Goal: Check status: Check status

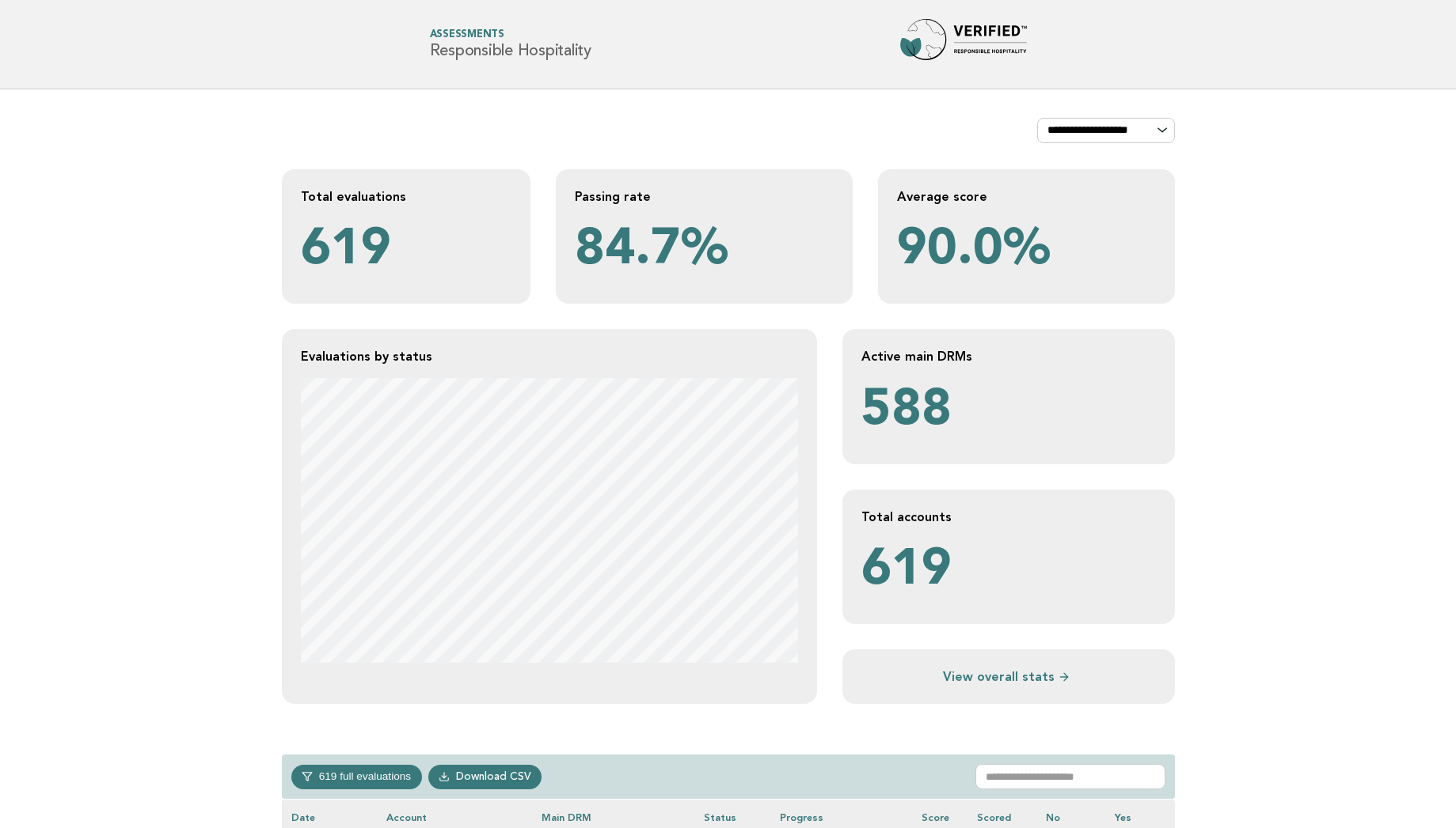
scroll to position [725, 0]
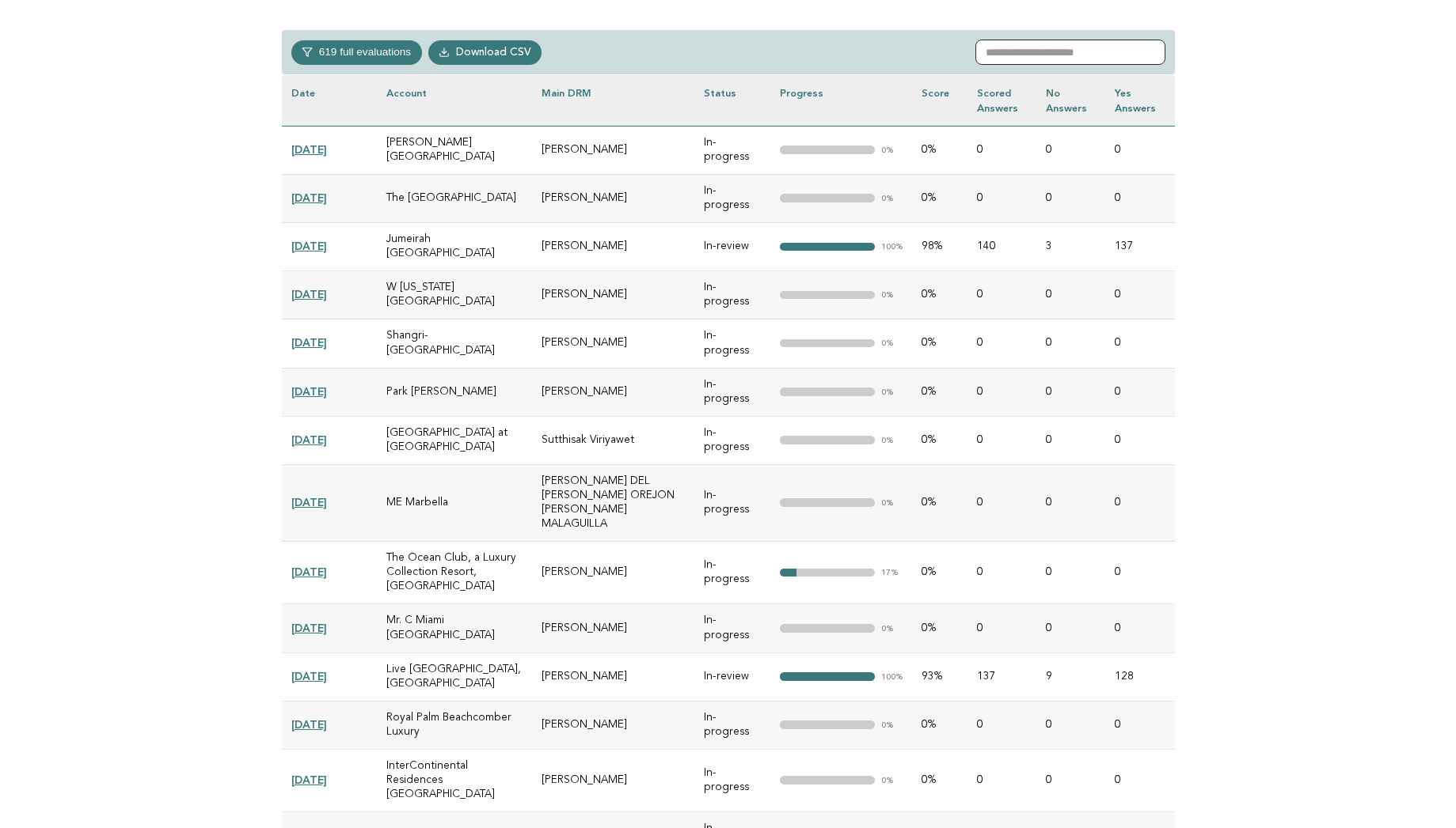
click at [1050, 45] on input "text" at bounding box center [1070, 52] width 190 height 26
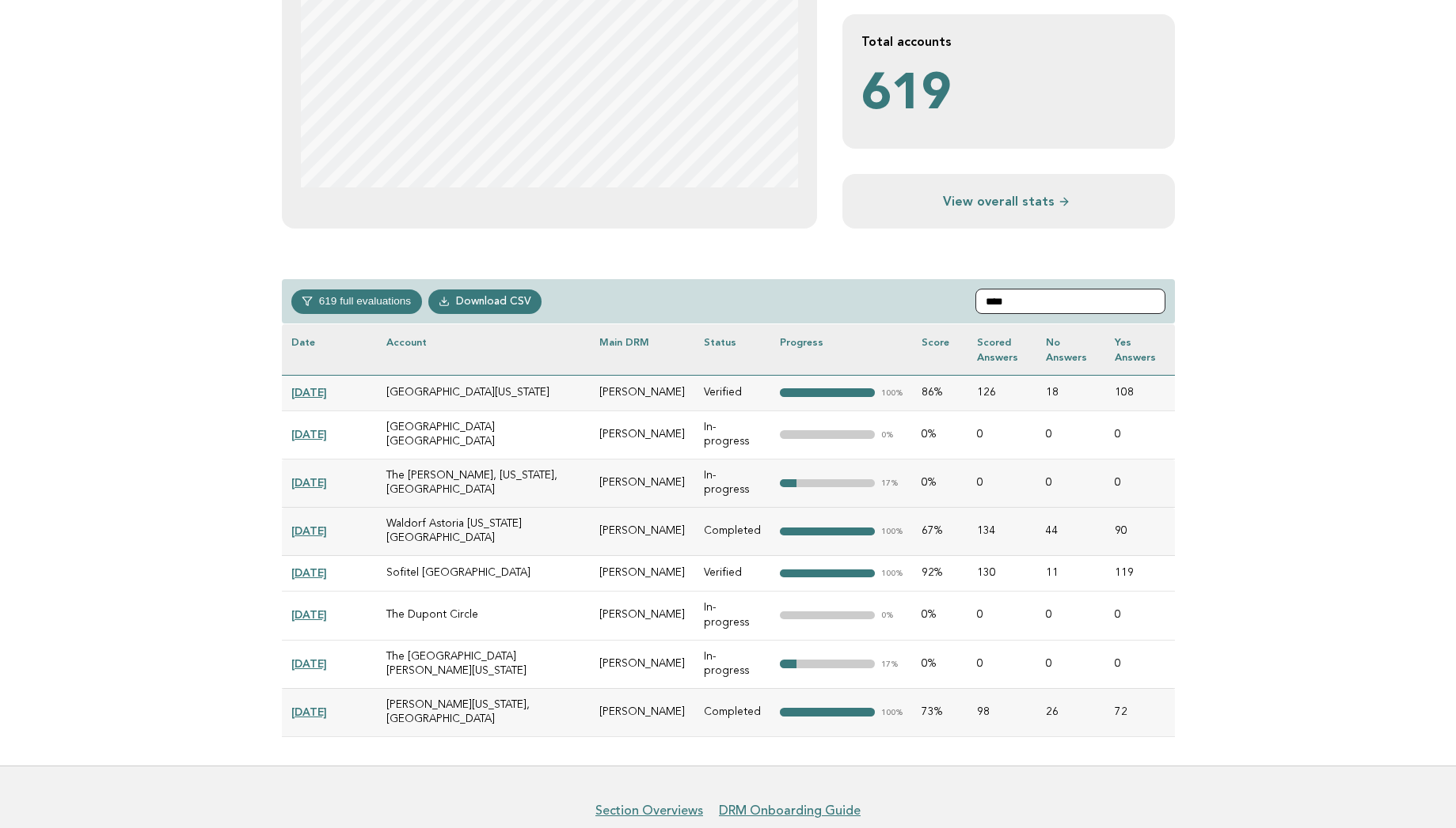
scroll to position [440, 0]
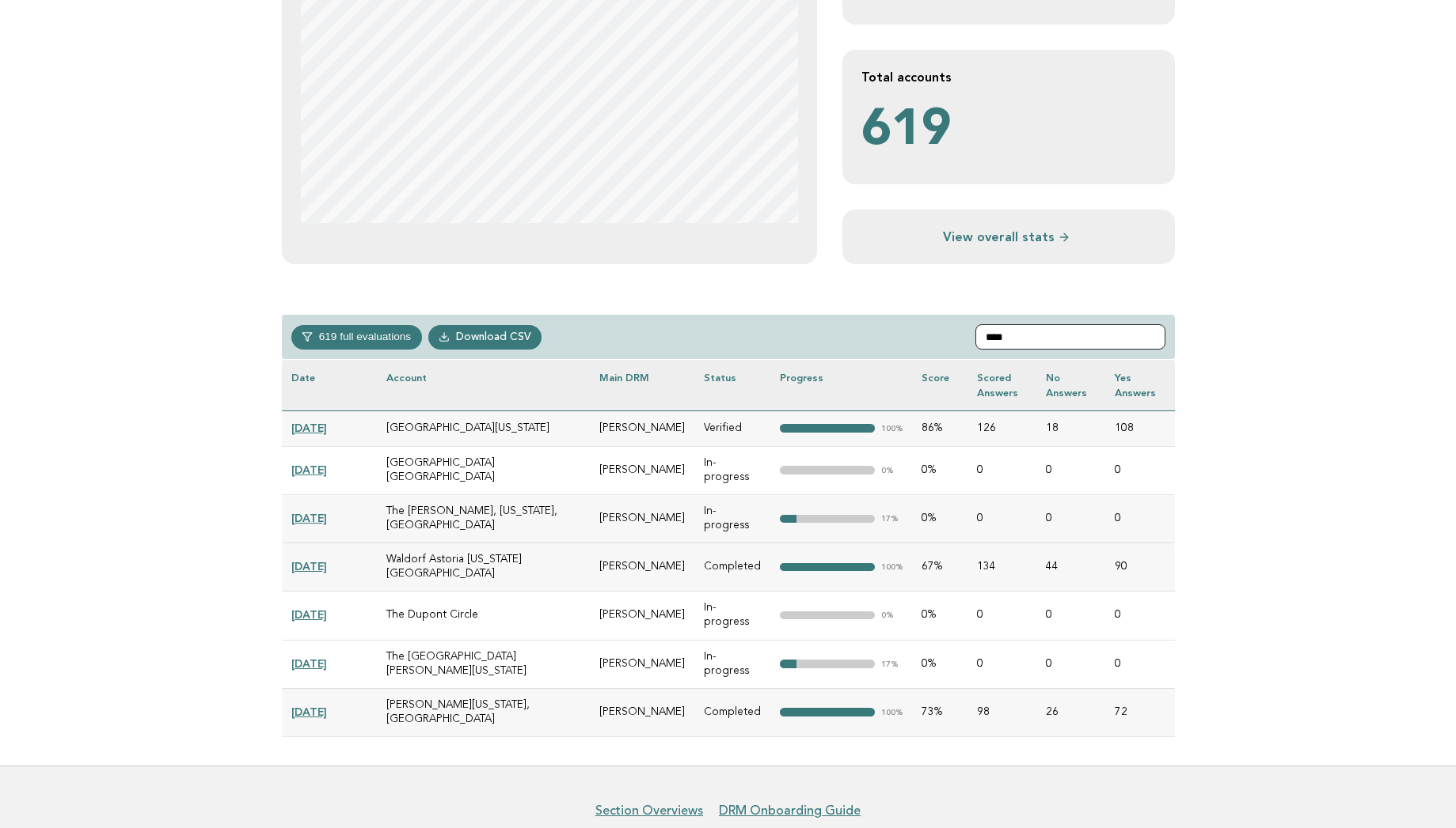
type input "****"
click at [327, 658] on link "2024-11-05" at bounding box center [309, 663] width 35 height 12
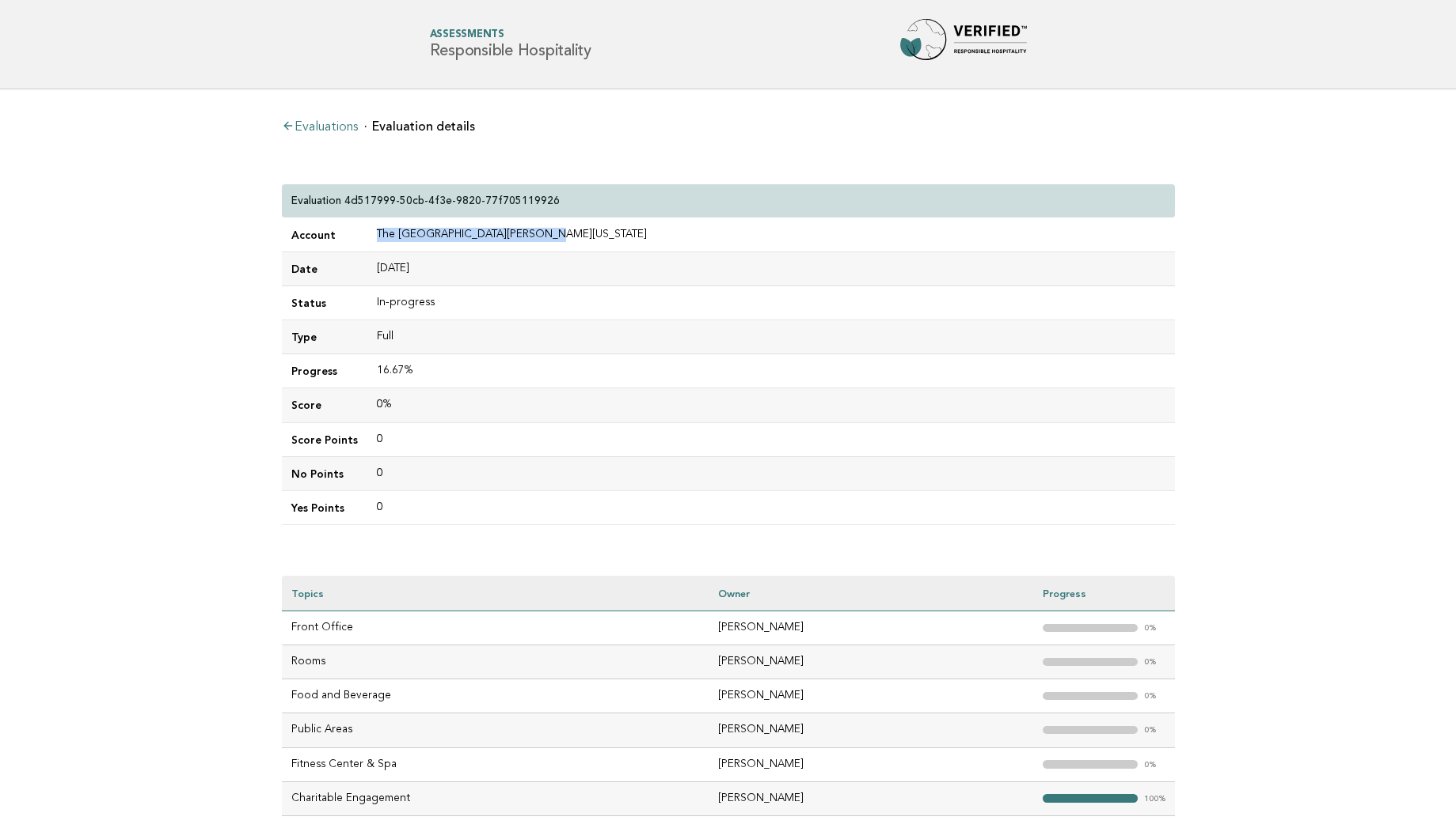
drag, startPoint x: 534, startPoint y: 235, endPoint x: 367, endPoint y: 234, distance: 167.0
click at [367, 234] on td "The [GEOGRAPHIC_DATA][PERSON_NAME][US_STATE]" at bounding box center [771, 235] width 807 height 34
copy td "The [GEOGRAPHIC_DATA][PERSON_NAME][US_STATE]"
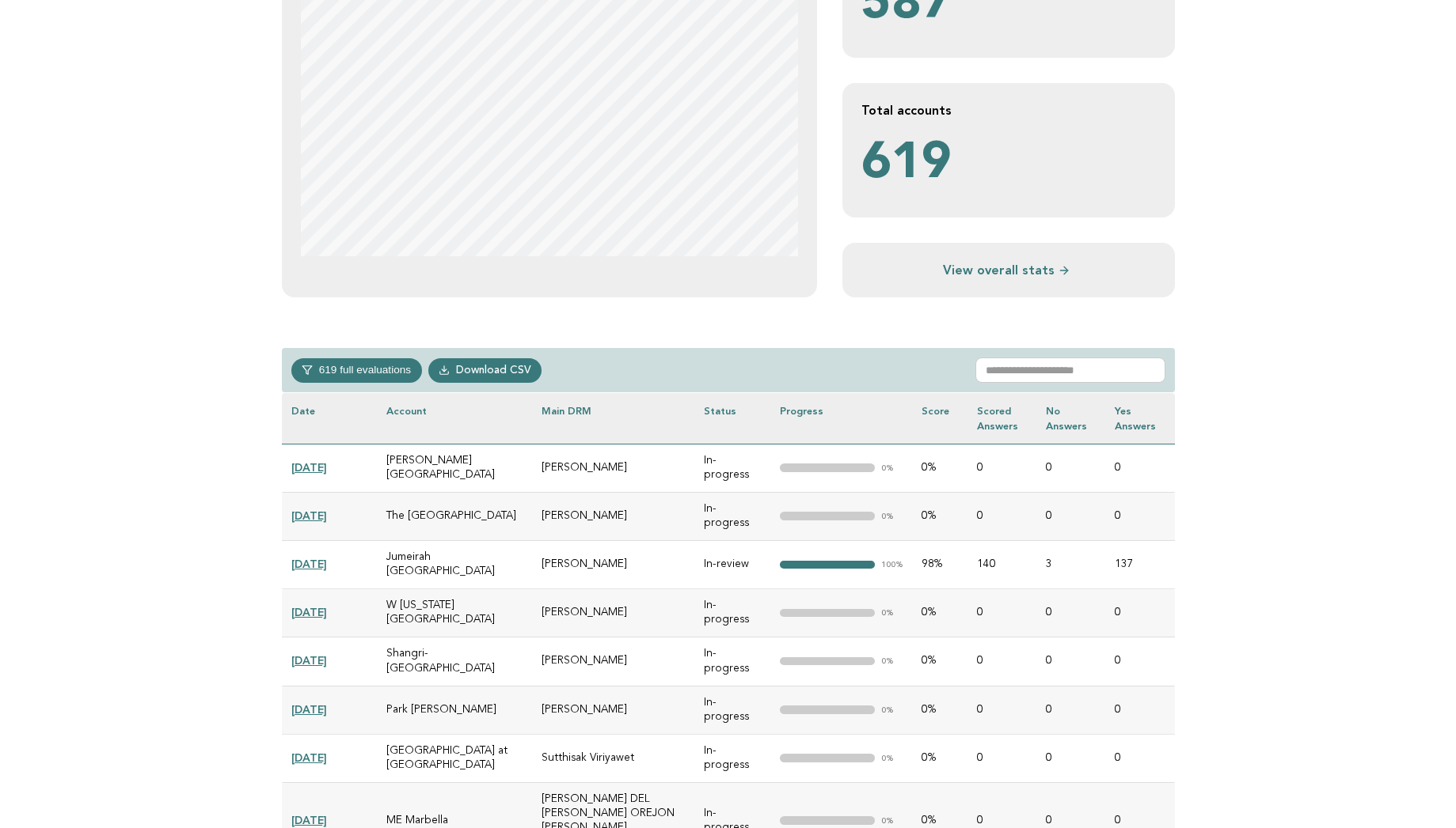
scroll to position [412, 0]
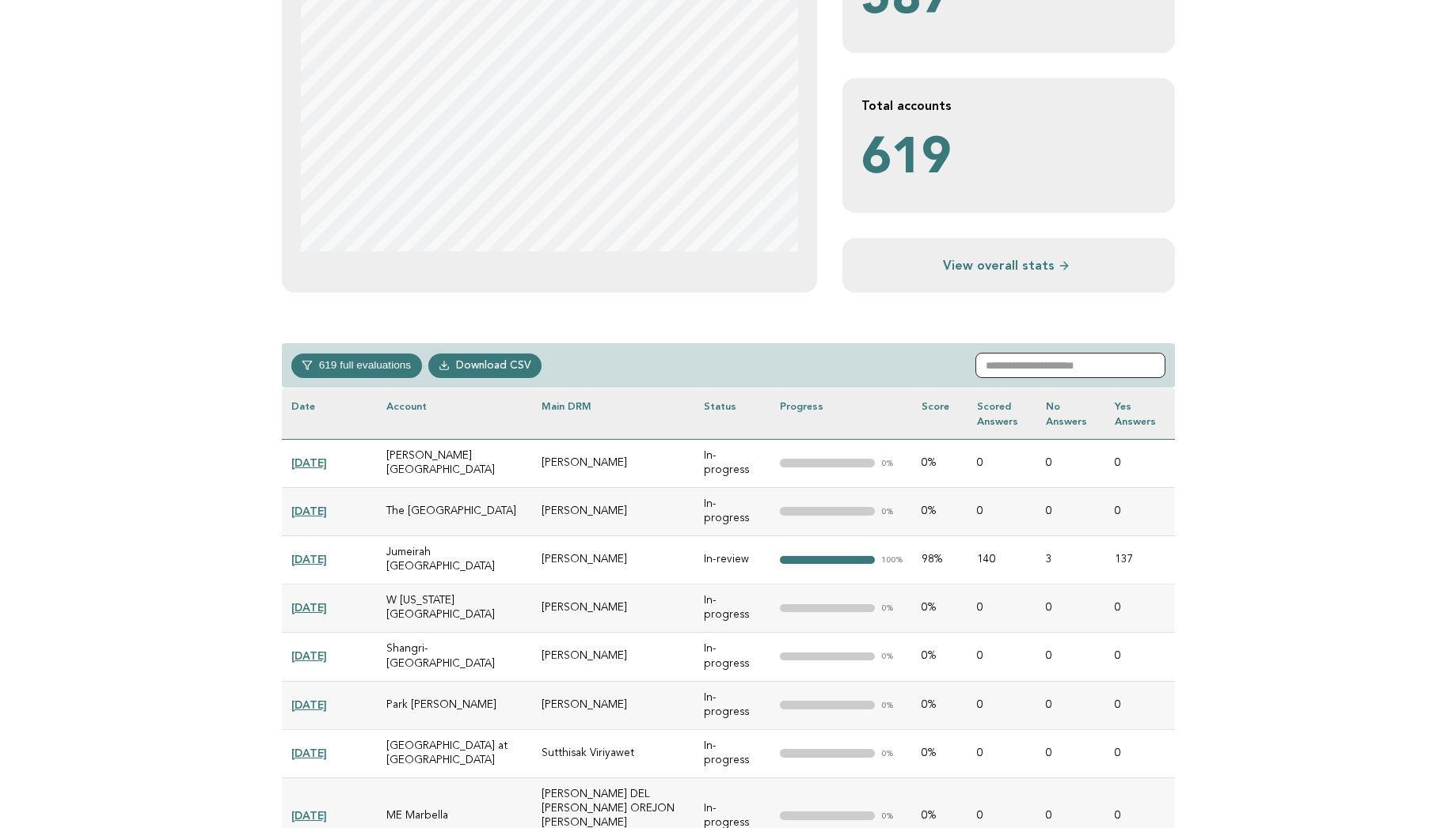
click at [1011, 365] on input "text" at bounding box center [1070, 365] width 190 height 26
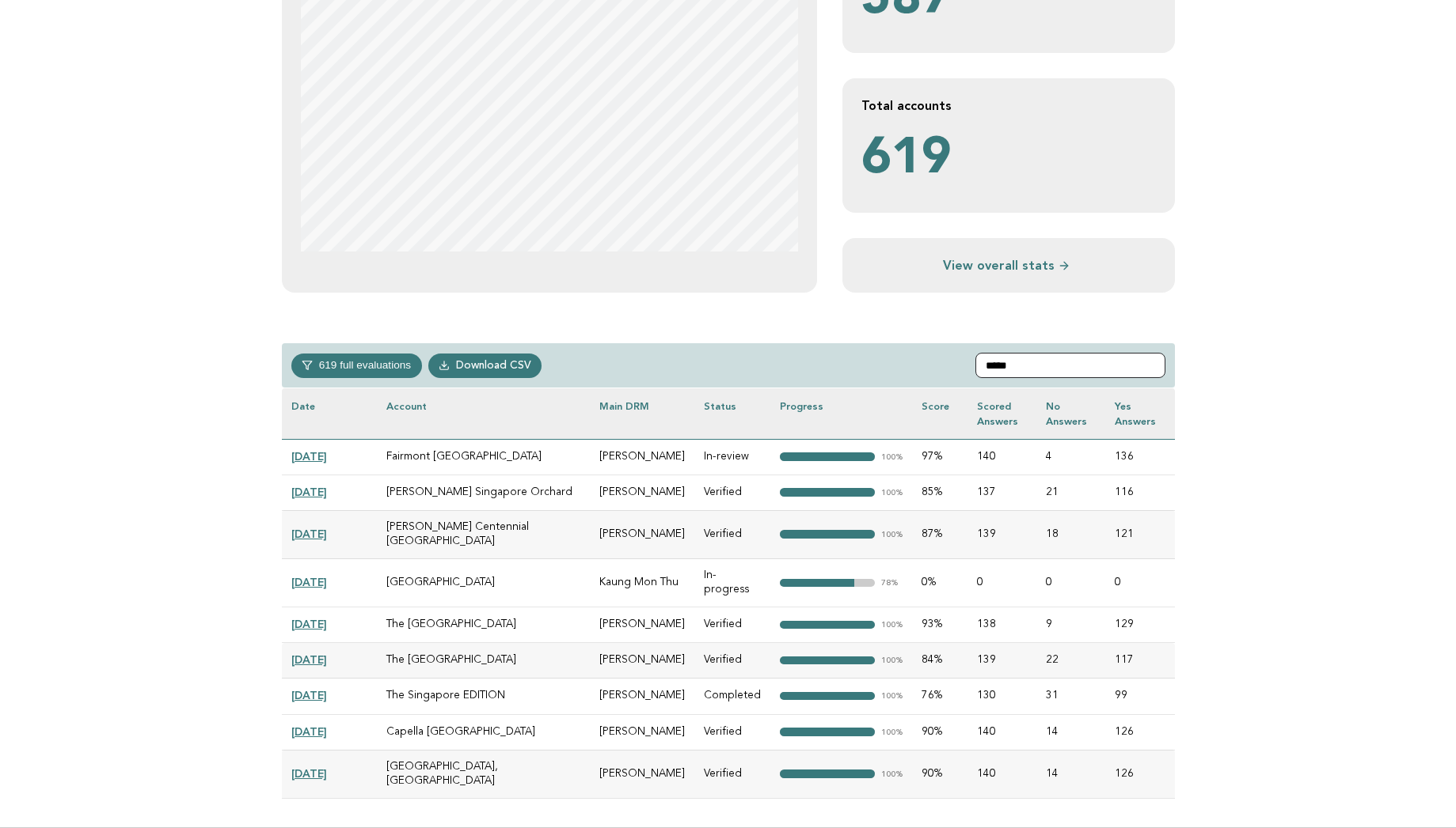
type input "*****"
click at [323, 576] on link "2025-02-04" at bounding box center [309, 582] width 35 height 12
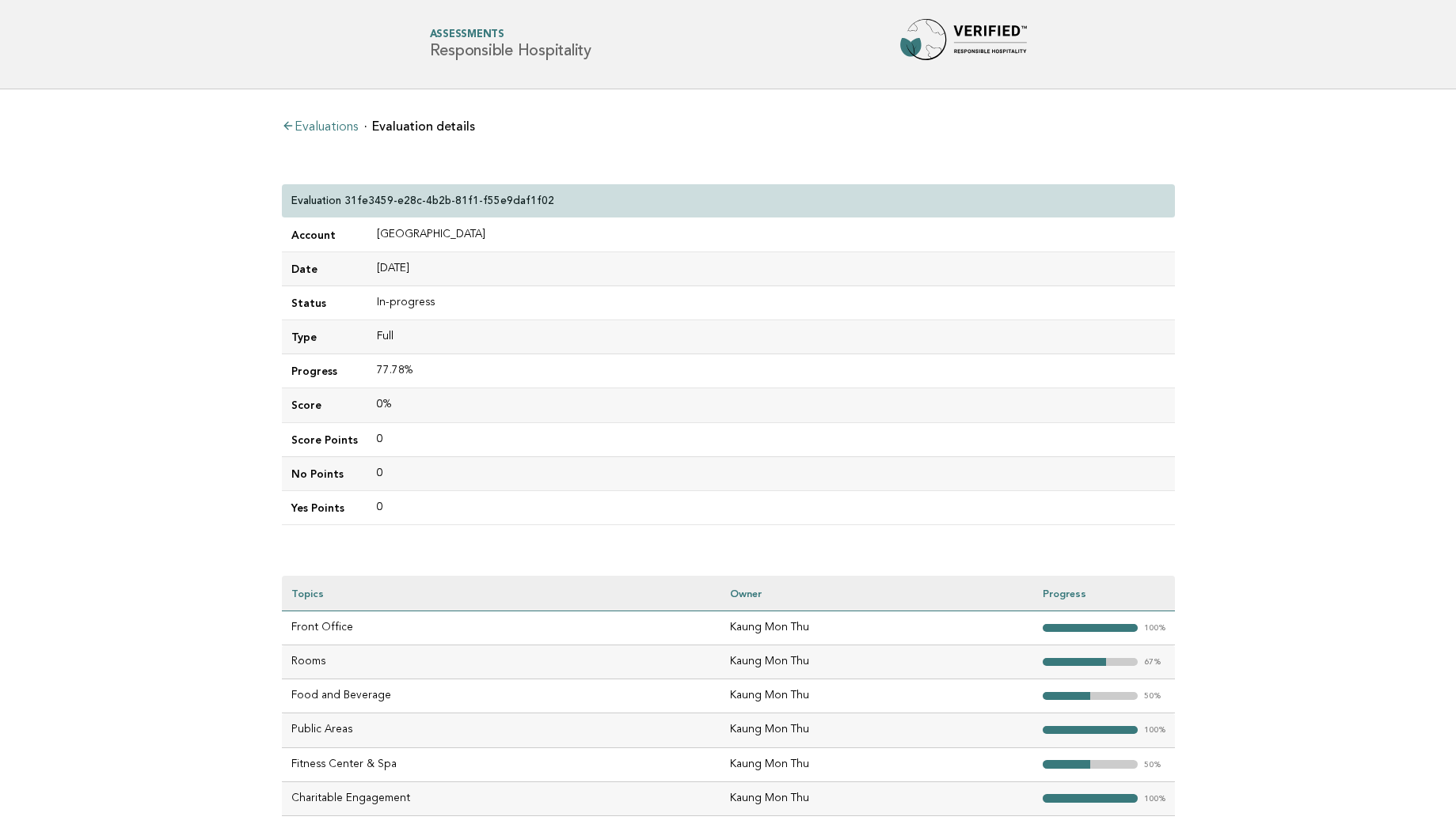
drag, startPoint x: 486, startPoint y: 232, endPoint x: 372, endPoint y: 229, distance: 114.0
click at [372, 229] on td "[GEOGRAPHIC_DATA]" at bounding box center [771, 235] width 807 height 34
copy td "[GEOGRAPHIC_DATA]"
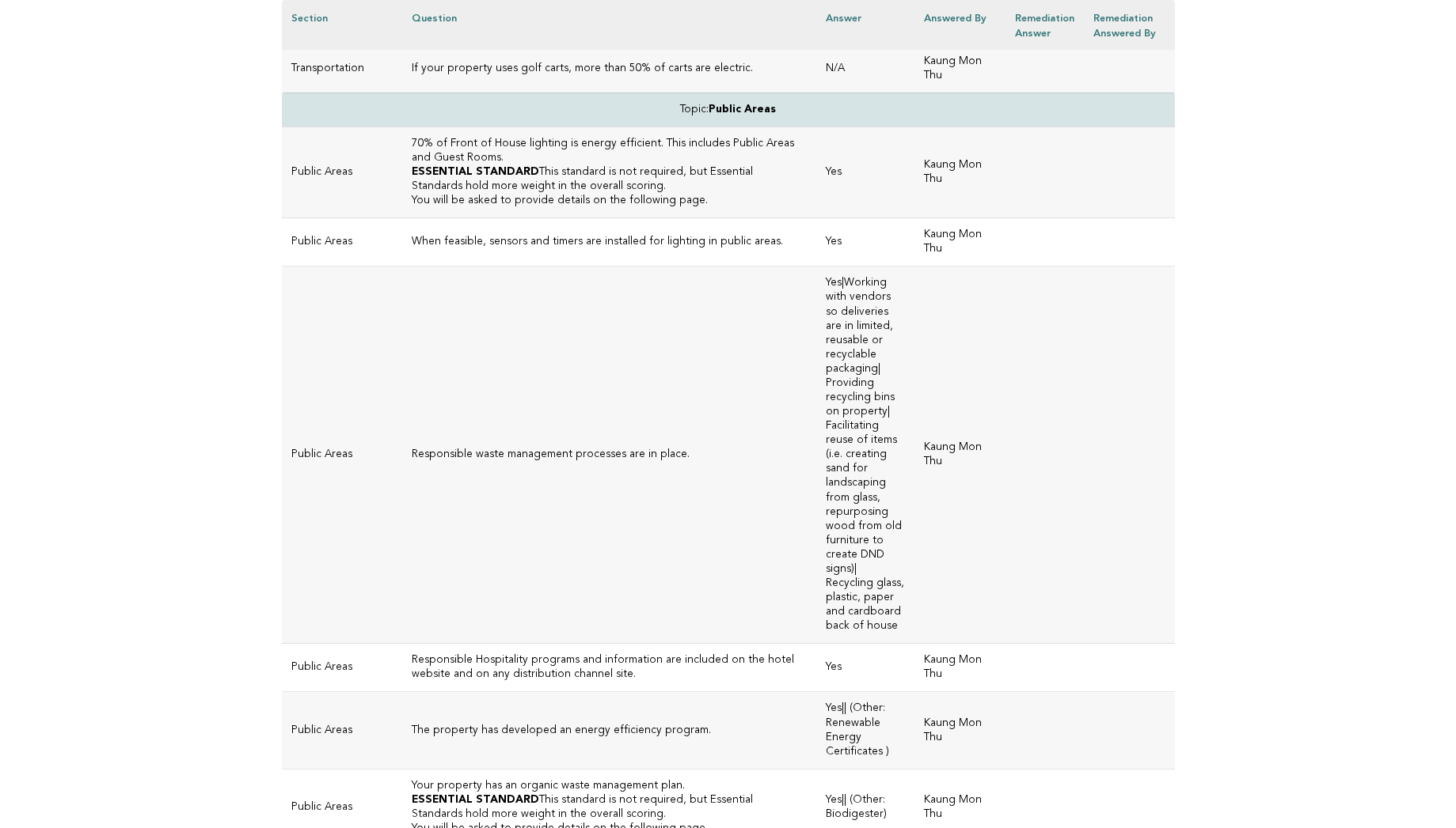
scroll to position [4051, 0]
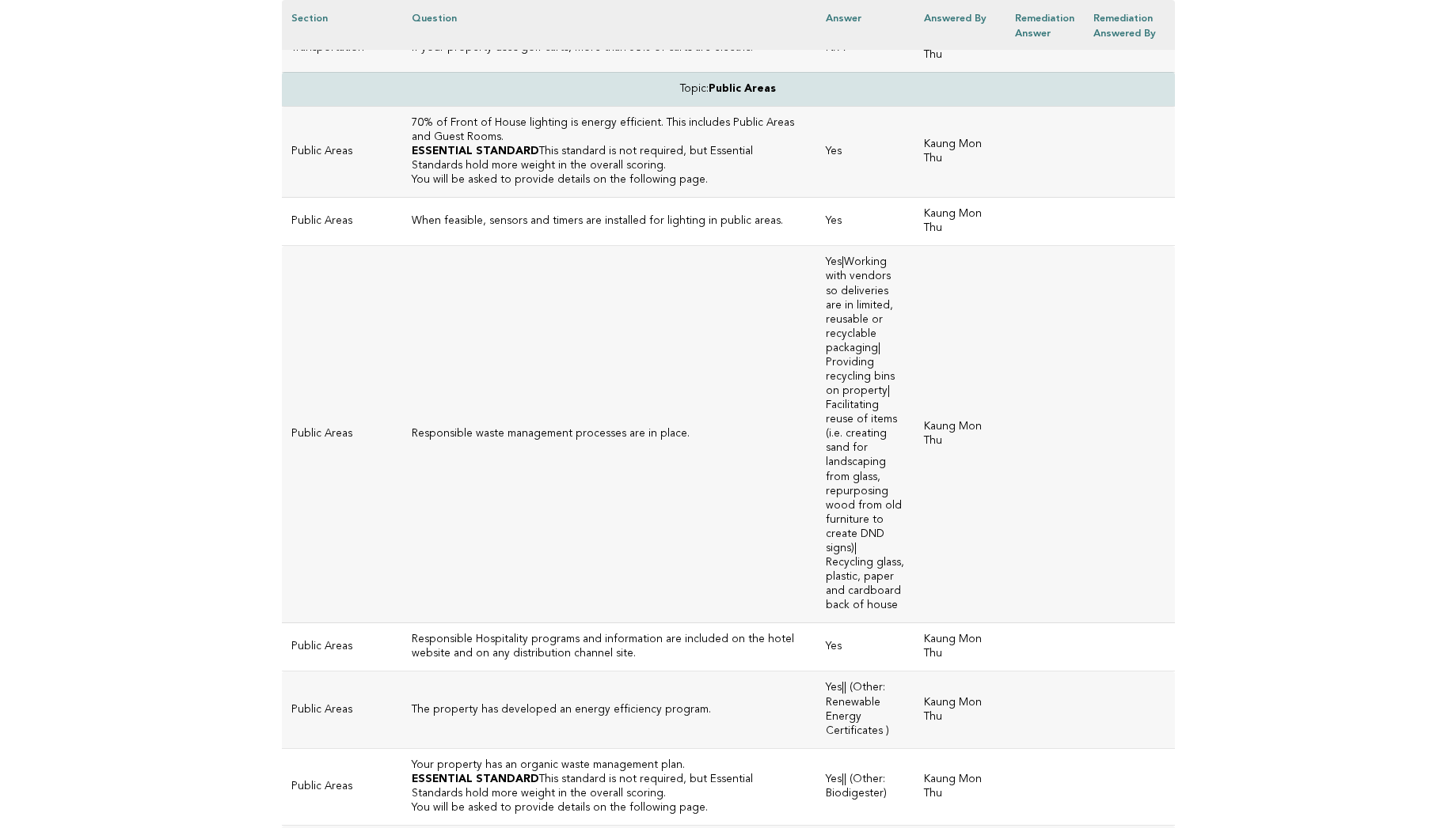
click at [777, 428] on td "Responsible waste management processes are in place." at bounding box center [609, 435] width 413 height 378
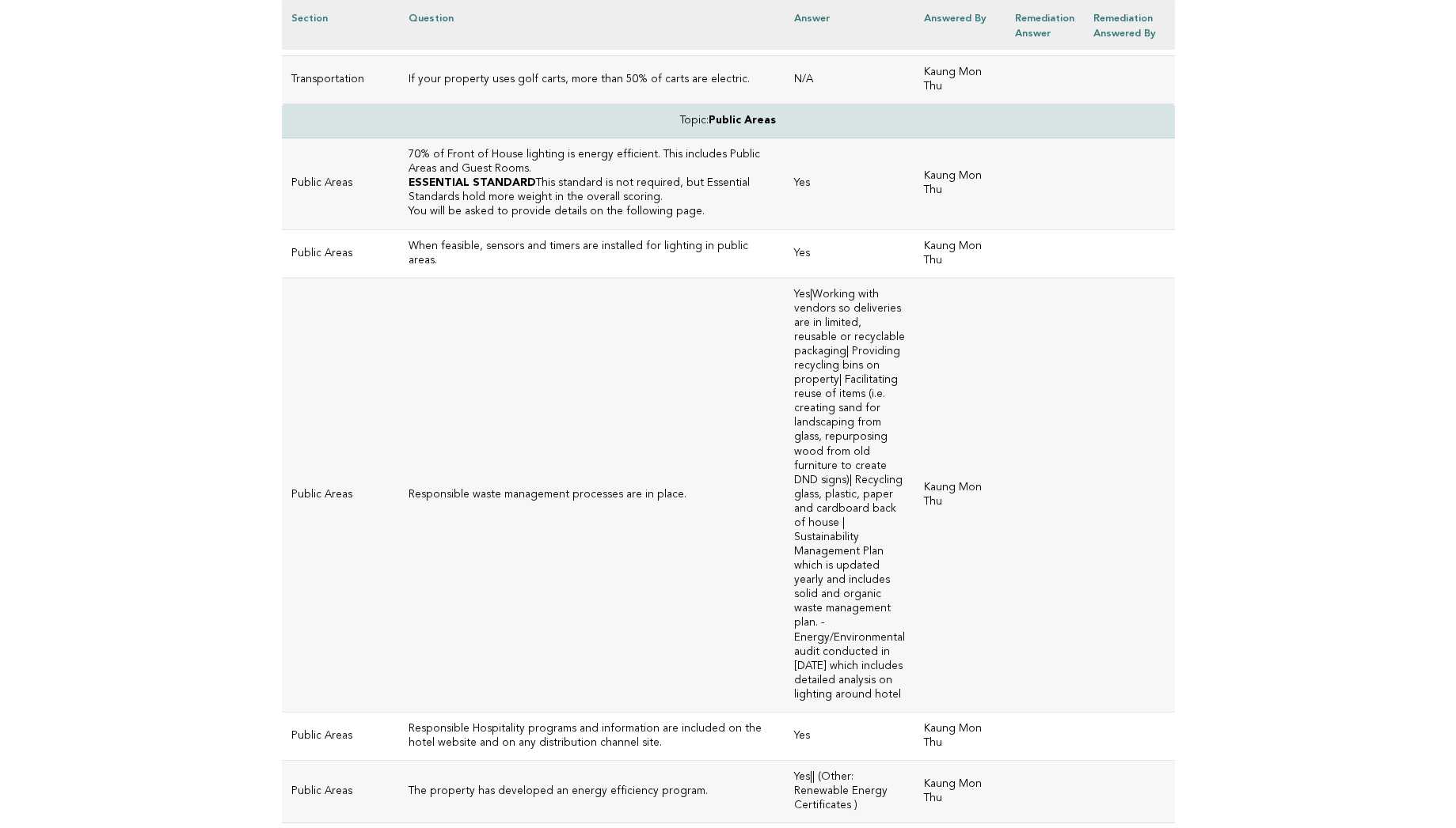
scroll to position [4076, 0]
